Goal: Task Accomplishment & Management: Use online tool/utility

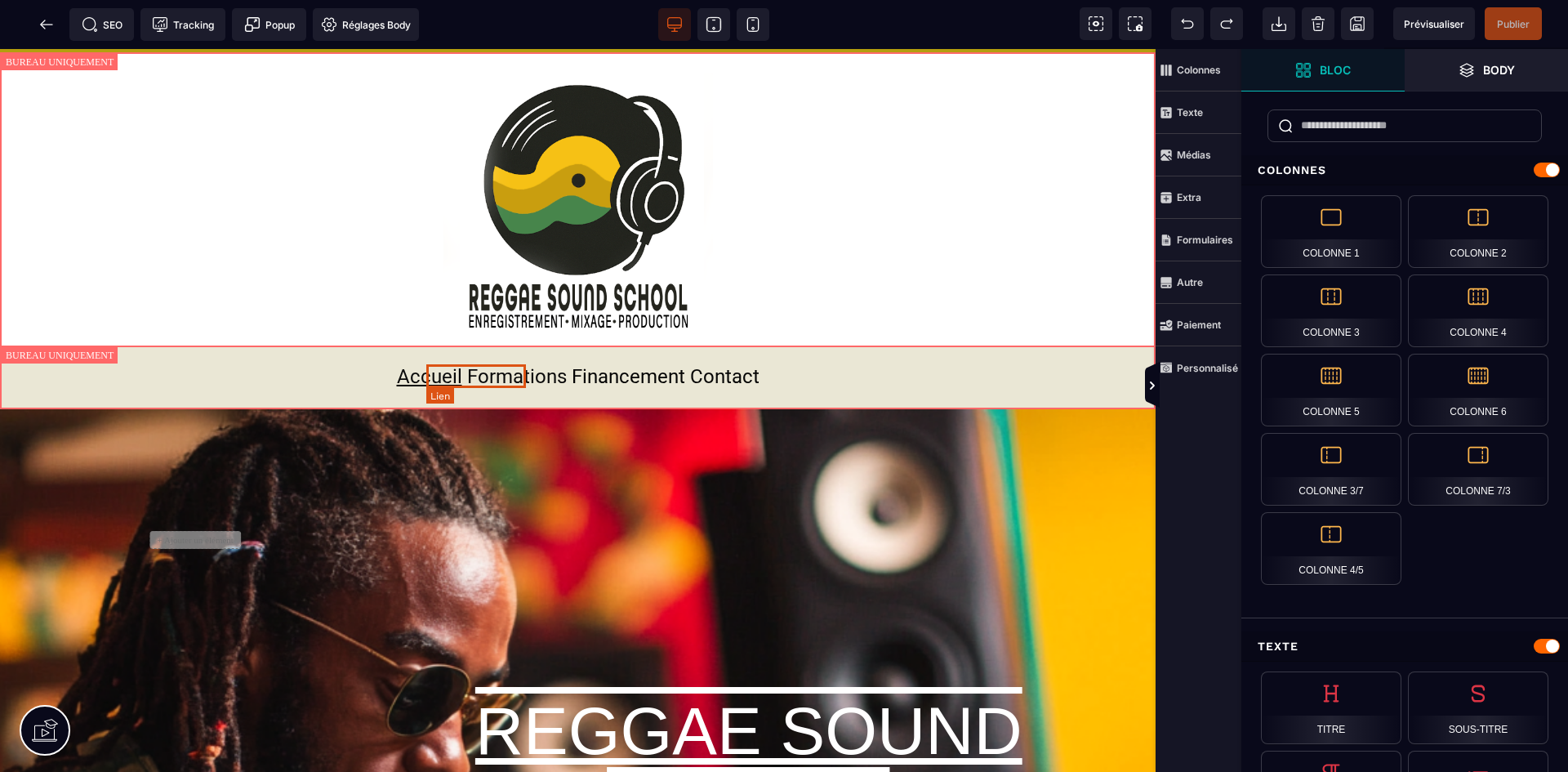
click at [476, 372] on link "Formations" at bounding box center [517, 377] width 99 height 23
select select
select select "***"
select select
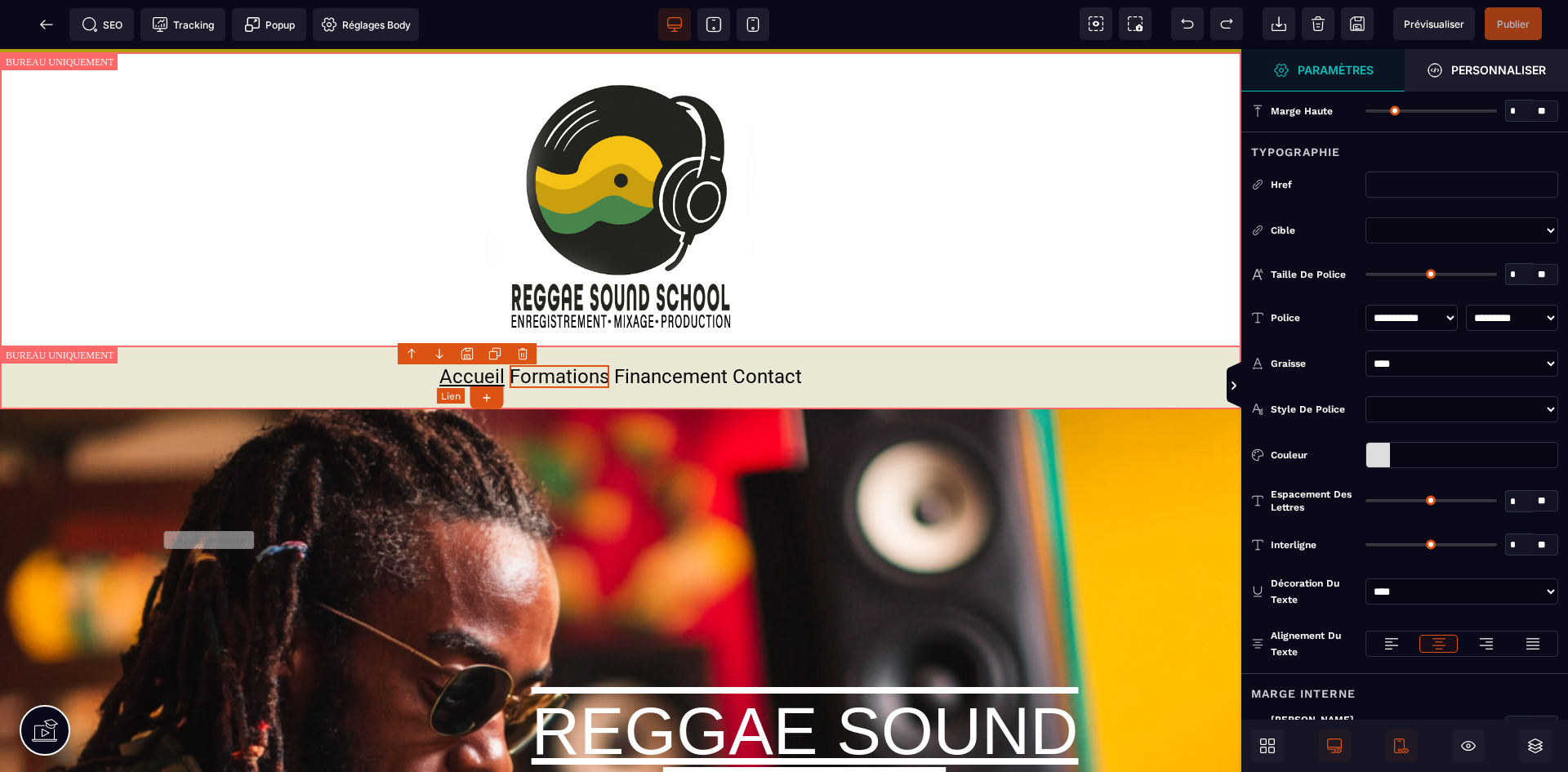
type input "*"
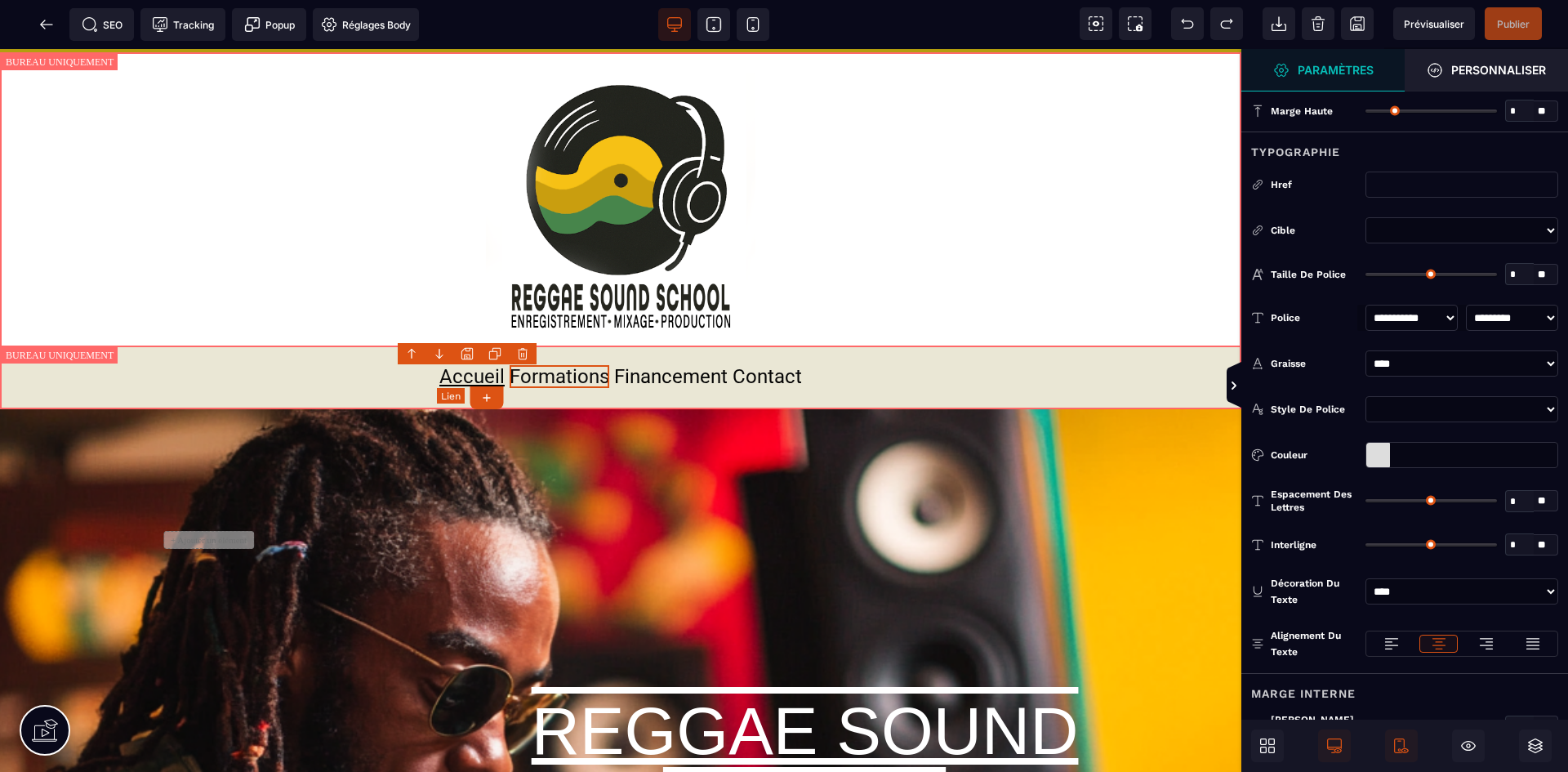
type input "*"
click at [48, 23] on icon at bounding box center [46, 24] width 16 height 16
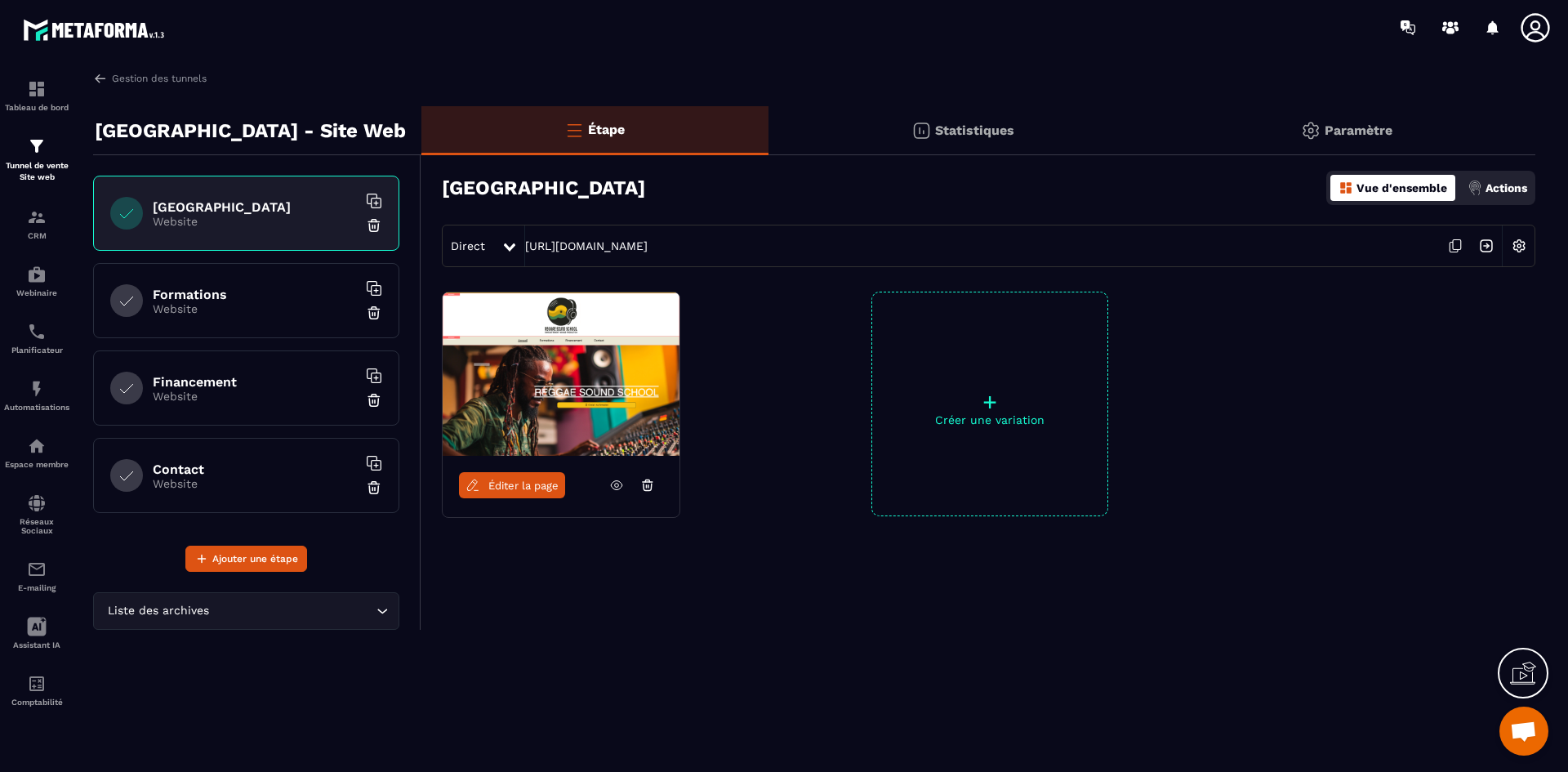
click at [1452, 243] on icon at bounding box center [1455, 246] width 31 height 31
click at [167, 81] on link "Gestion des tunnels" at bounding box center [150, 78] width 114 height 15
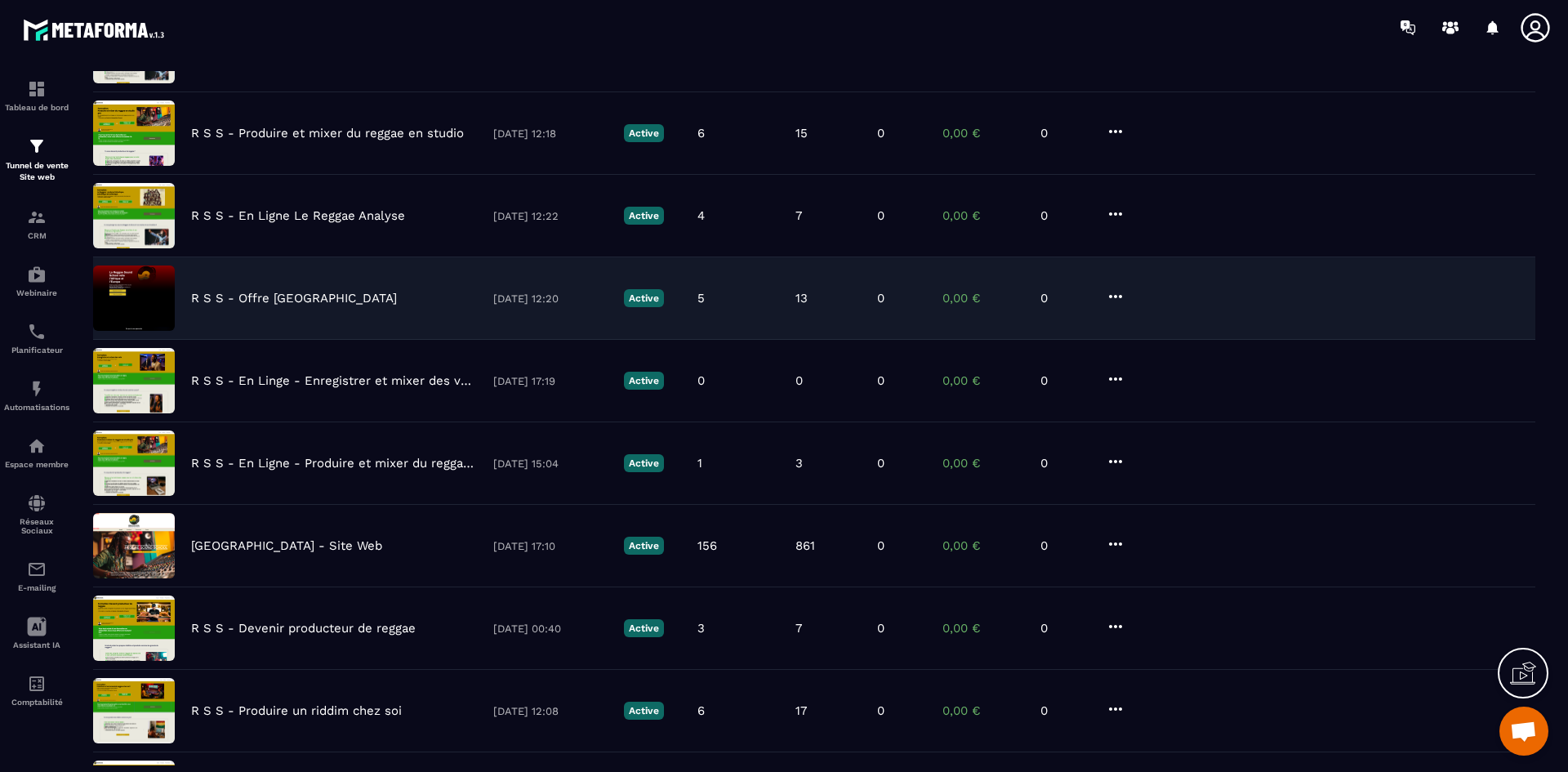
scroll to position [245, 0]
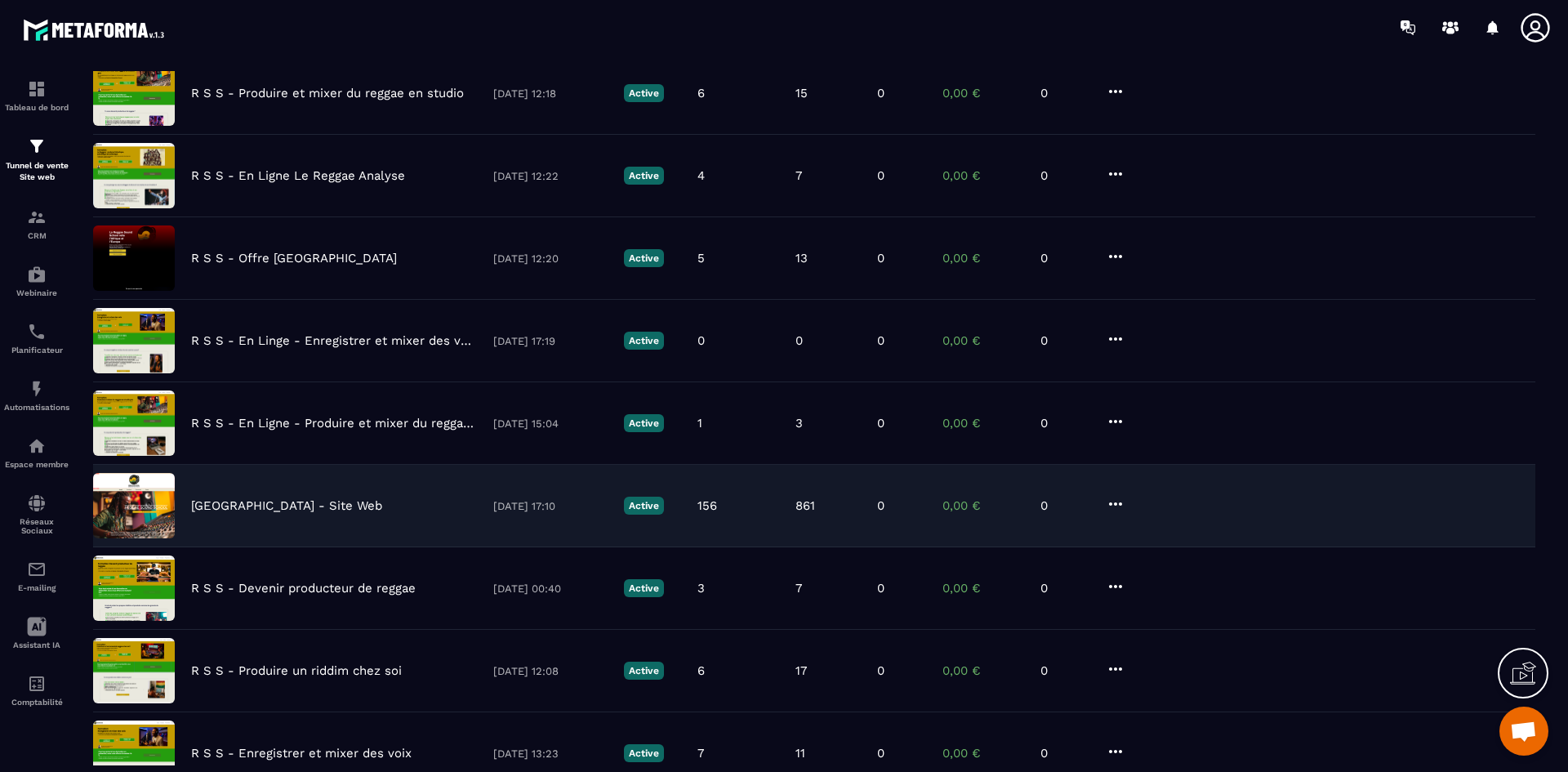
click at [337, 505] on p "[GEOGRAPHIC_DATA] - Site Web" at bounding box center [286, 505] width 191 height 15
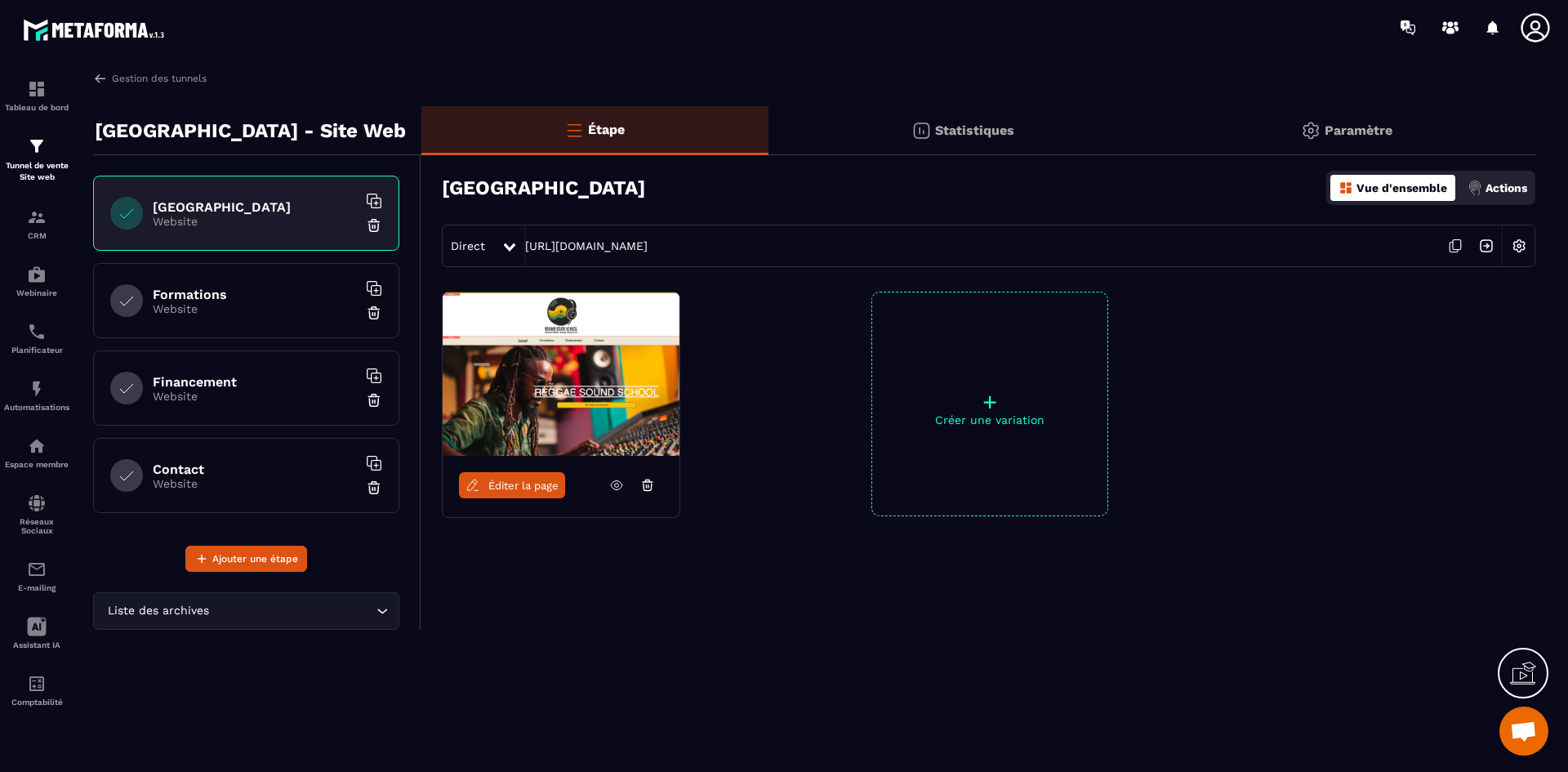
click at [1451, 243] on icon at bounding box center [1453, 247] width 9 height 9
